Goal: Information Seeking & Learning: Learn about a topic

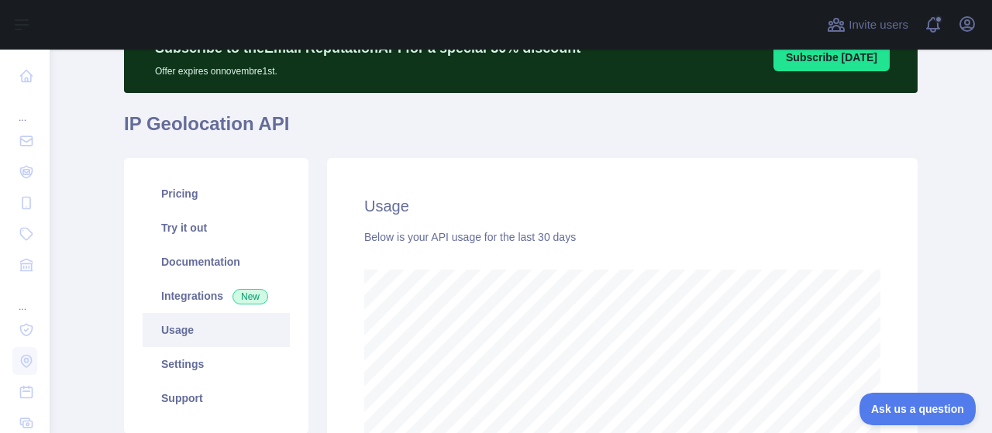
scroll to position [78, 0]
click at [164, 323] on link "Usage" at bounding box center [216, 330] width 147 height 34
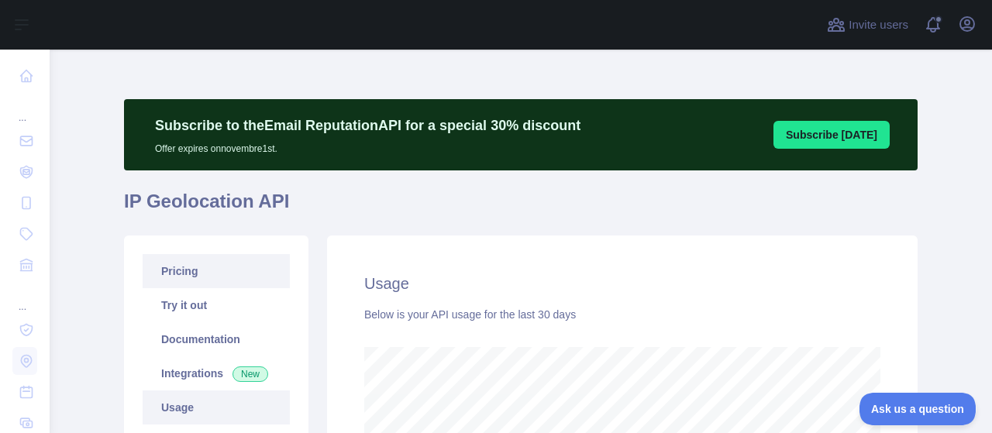
click at [194, 274] on link "Pricing" at bounding box center [216, 271] width 147 height 34
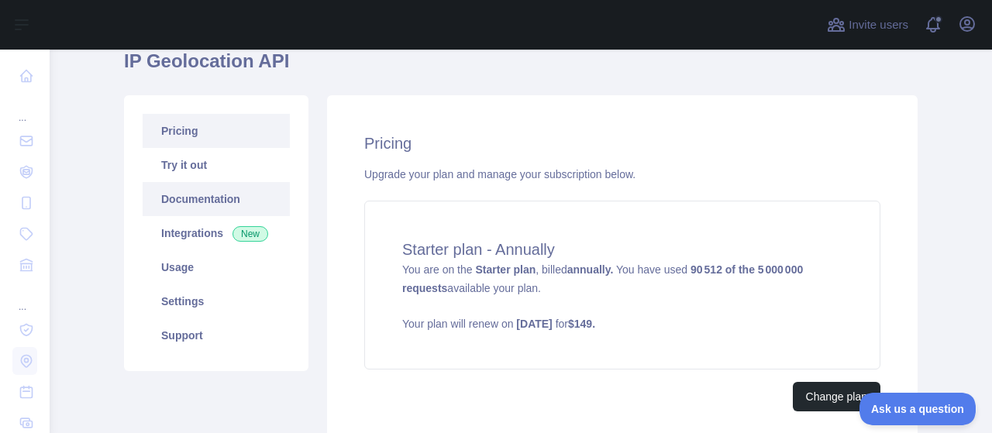
scroll to position [155, 0]
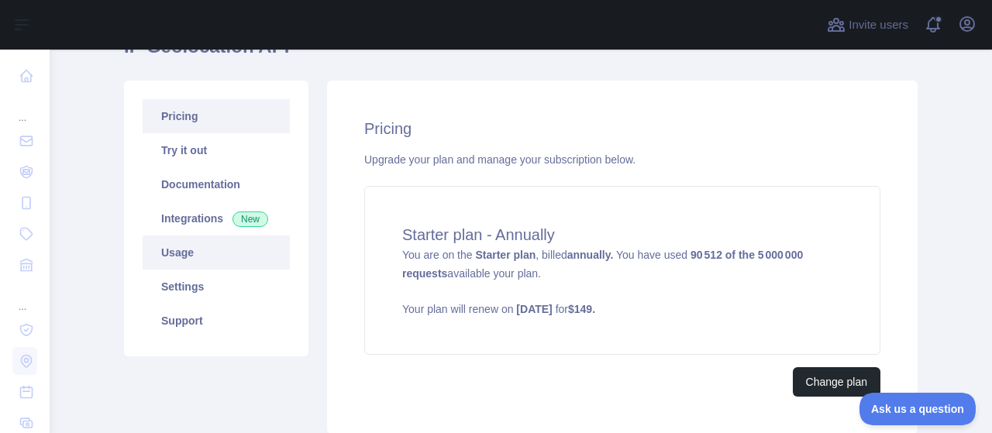
click at [182, 253] on link "Usage" at bounding box center [216, 253] width 147 height 34
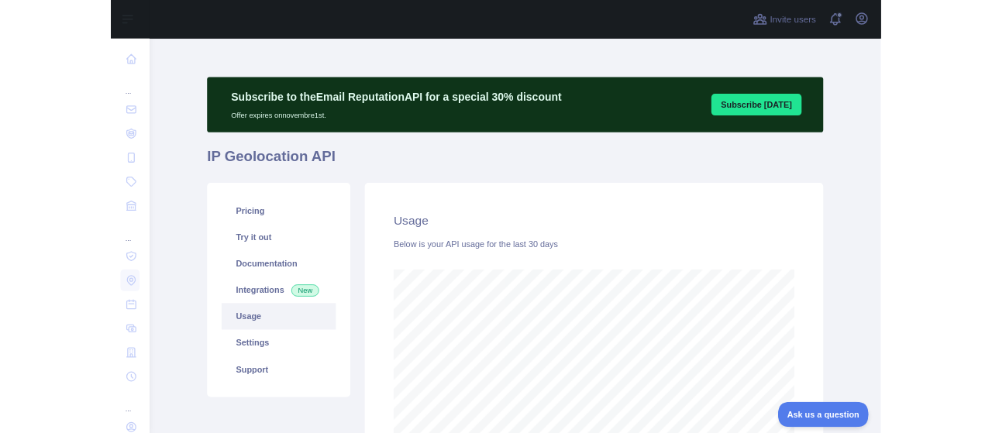
scroll to position [774710, 774163]
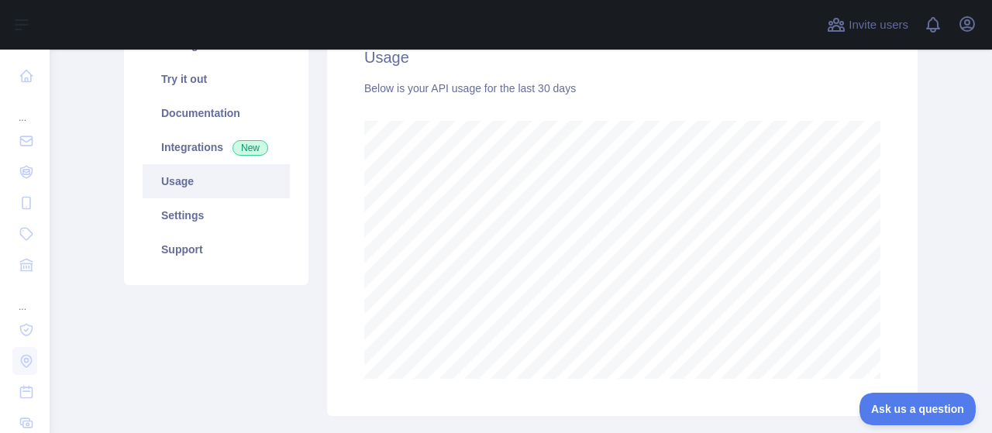
scroll to position [233, 0]
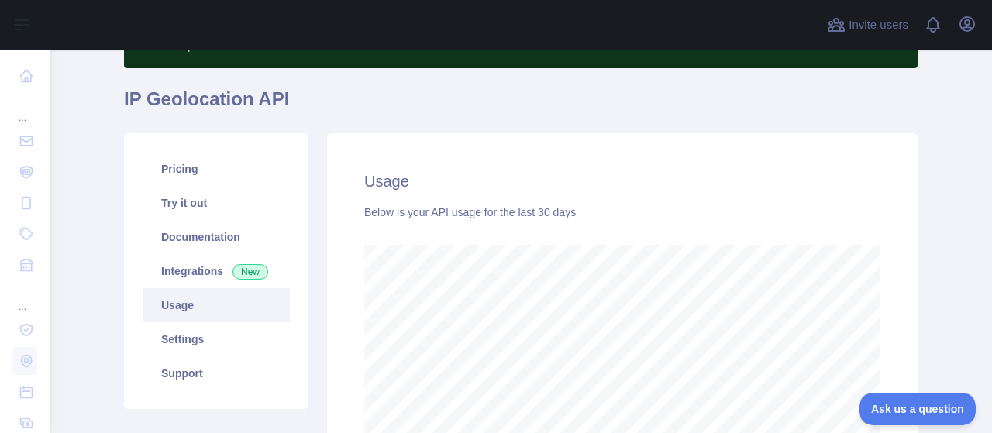
scroll to position [155, 0]
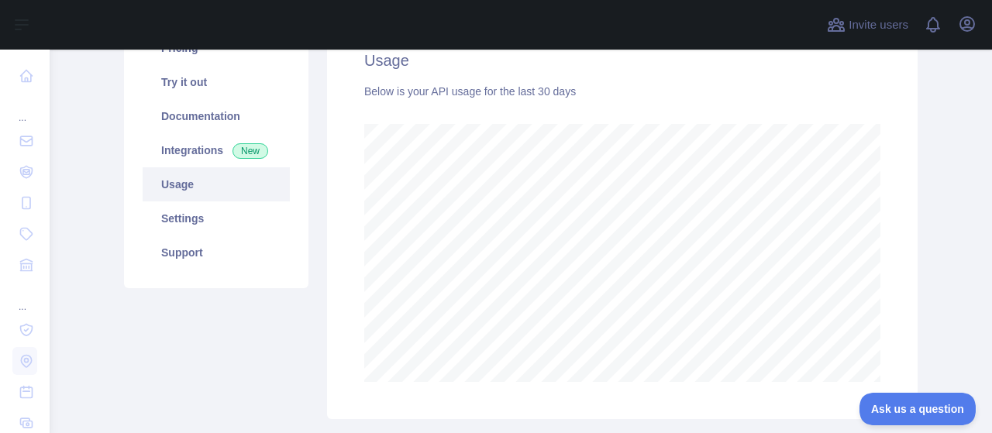
scroll to position [310, 0]
